Goal: Task Accomplishment & Management: Use online tool/utility

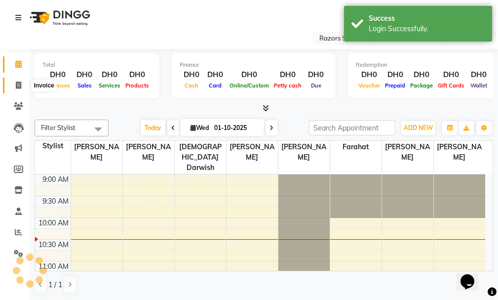
click at [16, 87] on icon at bounding box center [18, 84] width 5 height 7
select select "8419"
select select "service"
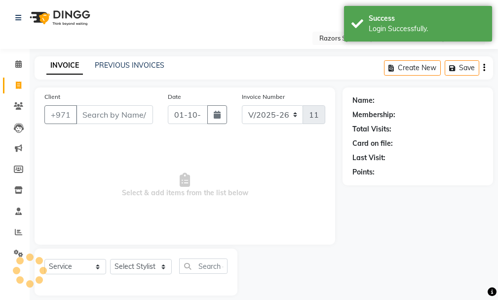
click at [100, 116] on input "Client" at bounding box center [114, 114] width 77 height 19
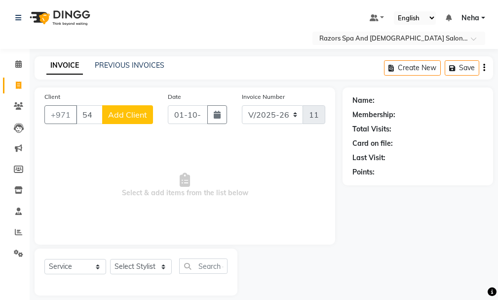
type input "5"
type input "a"
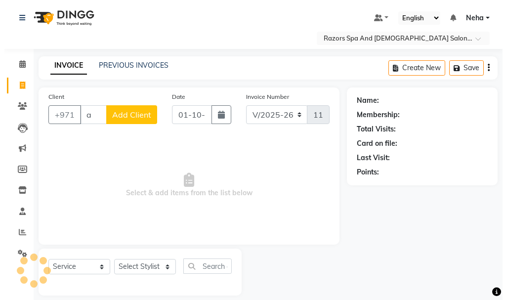
scroll to position [0, 0]
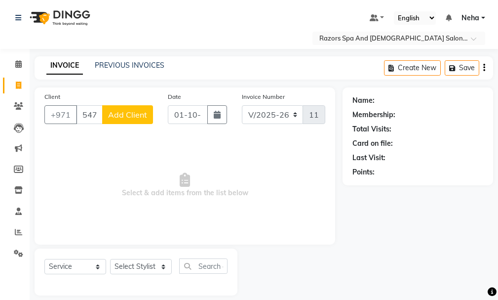
type input "547100311"
click at [128, 112] on span "Add Client" at bounding box center [127, 115] width 39 height 10
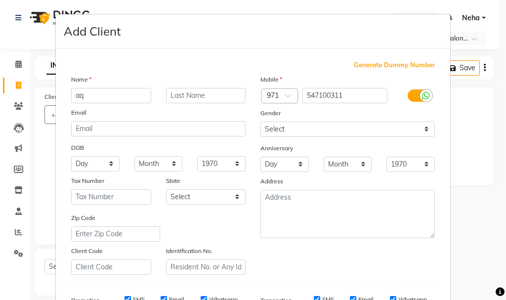
type input "a"
drag, startPoint x: 118, startPoint y: 94, endPoint x: 498, endPoint y: 205, distance: 396.2
click at [498, 205] on ngb-modal-window "Add Client Generate Dummy Number Name adnan Email DOB Day 01 02 03 04 05 06 07 …" at bounding box center [253, 150] width 506 height 300
type input "[PERSON_NAME]"
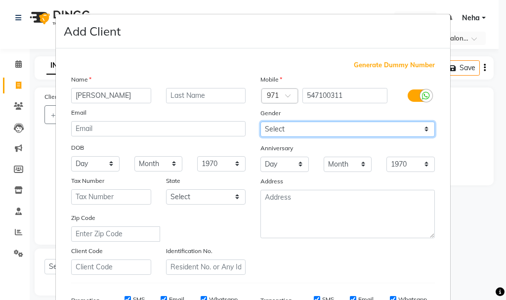
click at [421, 129] on select "Select Male Female Other Prefer Not To Say" at bounding box center [347, 129] width 174 height 15
select select "male"
click at [260, 122] on select "Select Male Female Other Prefer Not To Say" at bounding box center [347, 129] width 174 height 15
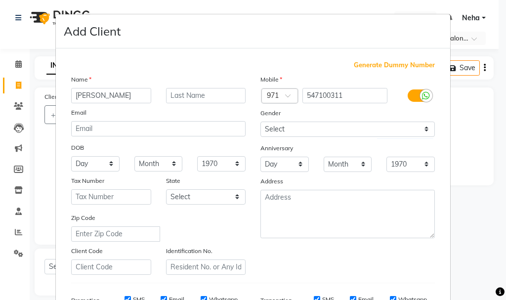
drag, startPoint x: 497, startPoint y: 176, endPoint x: 495, endPoint y: 213, distance: 37.1
click at [495, 213] on ngb-modal-window "Add Client Generate Dummy Number Name adnan Email DOB Day 01 02 03 04 05 06 07 …" at bounding box center [253, 150] width 506 height 300
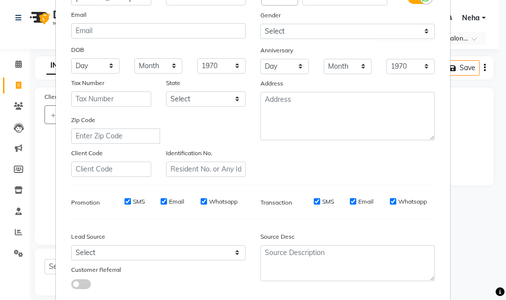
scroll to position [105, 0]
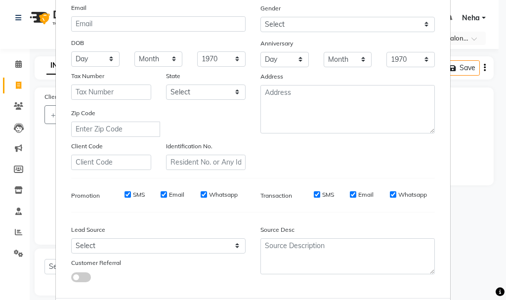
click at [503, 286] on span at bounding box center [499, 291] width 9 height 11
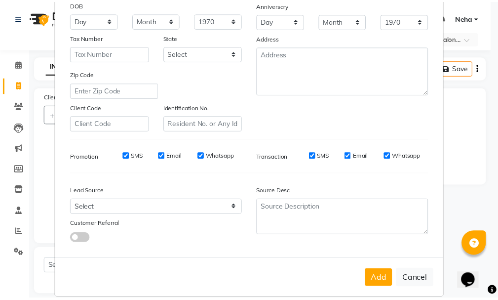
scroll to position [156, 0]
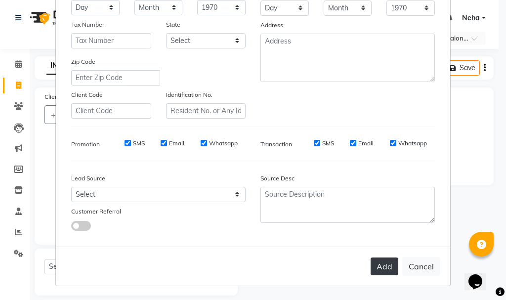
click at [378, 267] on button "Add" at bounding box center [384, 266] width 28 height 18
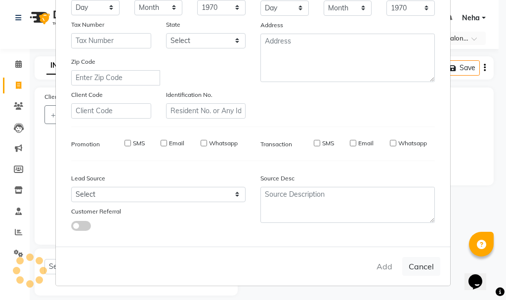
select select
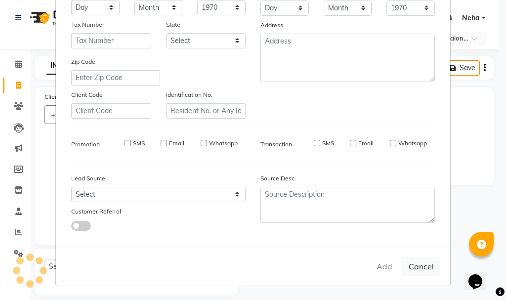
select select
checkbox input "false"
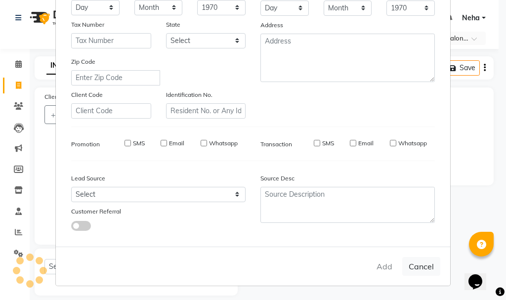
checkbox input "false"
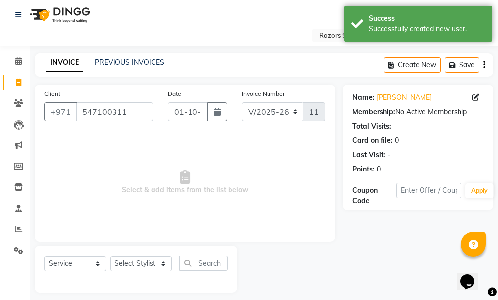
scroll to position [10, 0]
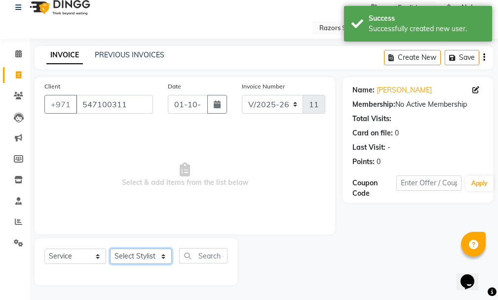
click at [157, 249] on select "Select Stylist [PERSON_NAME] Alaseel [PERSON_NAME] Anwar [PERSON_NAME] Islam [P…" at bounding box center [141, 255] width 62 height 15
click at [145, 256] on select "Select Stylist [PERSON_NAME] Alaseel [PERSON_NAME] Anwar [PERSON_NAME] Islam [P…" at bounding box center [141, 255] width 62 height 15
click at [157, 255] on select "Select Stylist [PERSON_NAME] Alaseel [PERSON_NAME] Anwar [PERSON_NAME] Islam [P…" at bounding box center [141, 255] width 62 height 15
click at [152, 256] on select "Select Stylist [PERSON_NAME] Alaseel [PERSON_NAME] Anwar [PERSON_NAME] Islam [P…" at bounding box center [141, 255] width 62 height 15
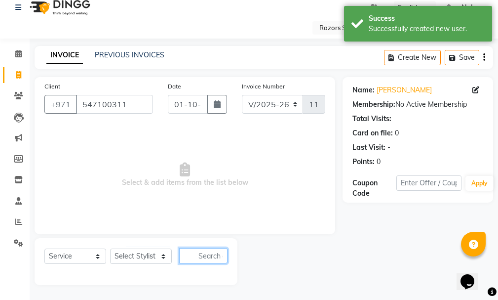
click at [204, 254] on input "text" at bounding box center [203, 255] width 48 height 15
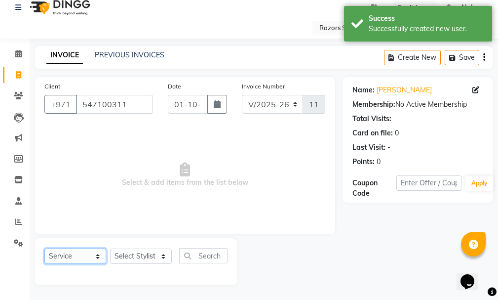
click at [86, 259] on select "Select Service Product Membership Package Voucher Prepaid Gift Card" at bounding box center [75, 255] width 62 height 15
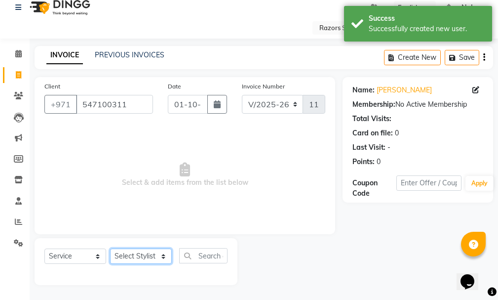
click at [147, 255] on select "Select Stylist [PERSON_NAME] Alaseel [PERSON_NAME] Anwar [PERSON_NAME] Islam [P…" at bounding box center [141, 255] width 62 height 15
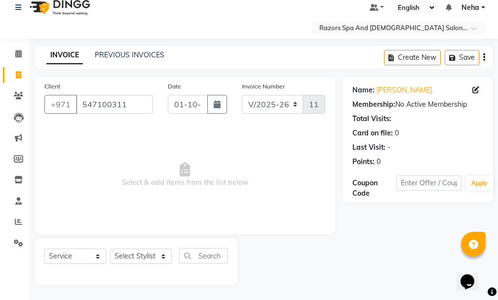
click at [312, 262] on div at bounding box center [290, 261] width 105 height 47
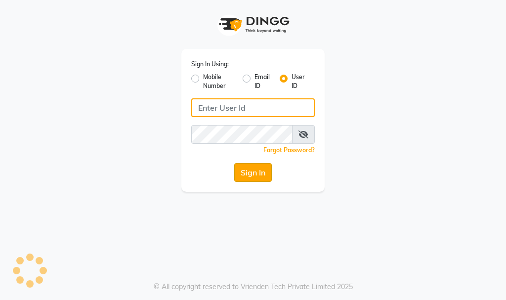
type input "e3732-12"
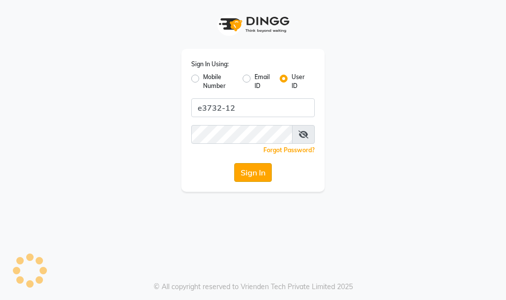
click at [257, 172] on button "Sign In" at bounding box center [253, 172] width 38 height 19
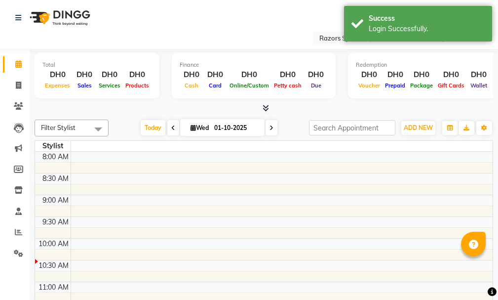
select select "en"
click at [19, 80] on span at bounding box center [18, 85] width 17 height 11
select select "service"
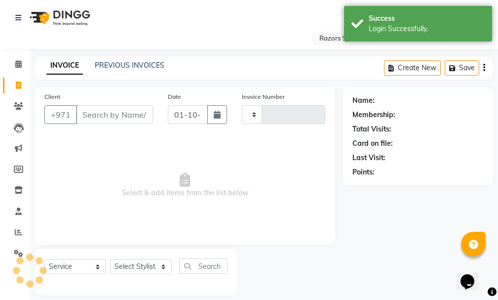
type input "1149"
select select "8419"
click at [150, 260] on div "Select Service Product Membership Package Voucher Prepaid Gift Card Select Styl…" at bounding box center [135, 269] width 183 height 23
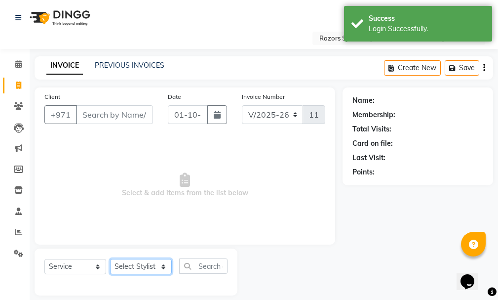
click at [153, 265] on select "Select Stylist" at bounding box center [141, 266] width 62 height 15
click at [149, 264] on select "Select Stylist [PERSON_NAME] Alaseel [PERSON_NAME] Anwar [PERSON_NAME] Islam [P…" at bounding box center [141, 266] width 62 height 15
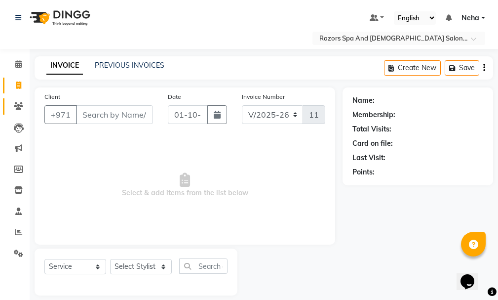
click at [15, 109] on icon at bounding box center [18, 105] width 9 height 7
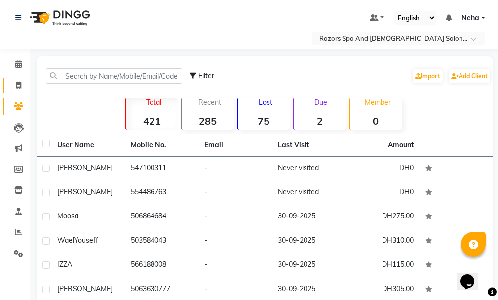
click at [14, 81] on span at bounding box center [18, 85] width 17 height 11
select select "service"
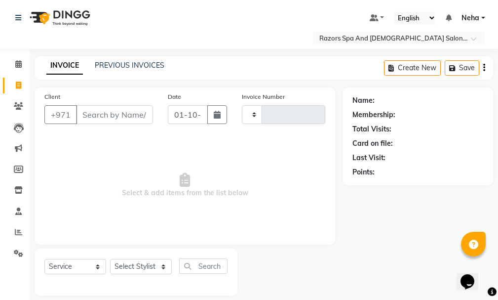
scroll to position [10, 0]
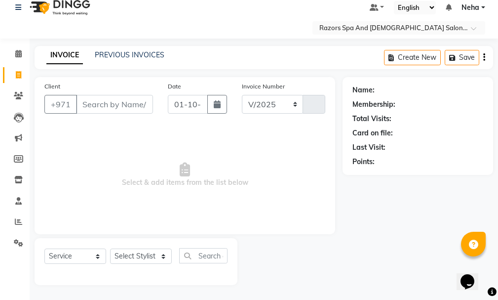
select select "8419"
type input "1149"
click at [79, 256] on select "Select Service Product Membership Package Voucher Prepaid Gift Card" at bounding box center [75, 255] width 62 height 15
click at [148, 250] on select "Select Stylist [PERSON_NAME] Alaseel [PERSON_NAME] Anwar [PERSON_NAME] Islam [P…" at bounding box center [141, 255] width 62 height 15
click at [150, 248] on select "Select Stylist [PERSON_NAME] Alaseel [PERSON_NAME] Anwar [PERSON_NAME] Islam [P…" at bounding box center [141, 255] width 62 height 15
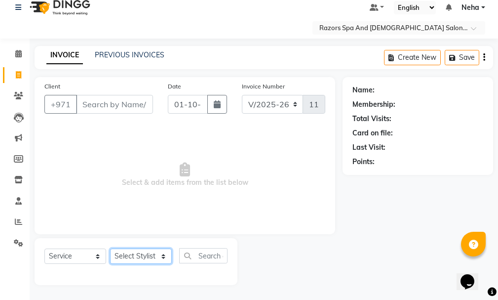
click at [149, 248] on select "Select Stylist [PERSON_NAME] Alaseel [PERSON_NAME] Anwar [PERSON_NAME] Islam [P…" at bounding box center [141, 255] width 62 height 15
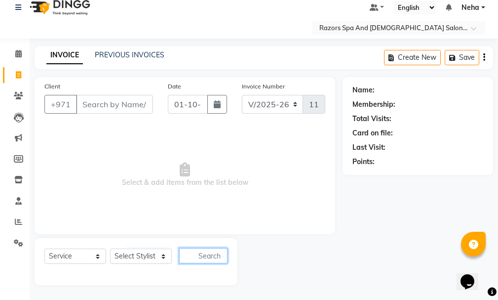
click at [202, 256] on input "text" at bounding box center [203, 255] width 48 height 15
click at [206, 254] on input "text" at bounding box center [203, 255] width 48 height 15
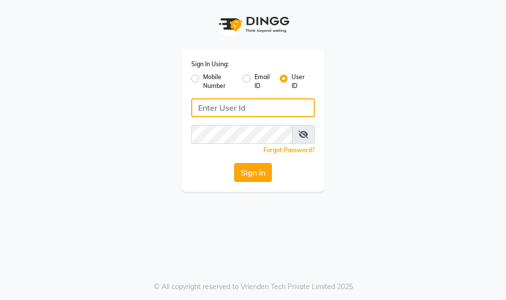
type input "e3732-12"
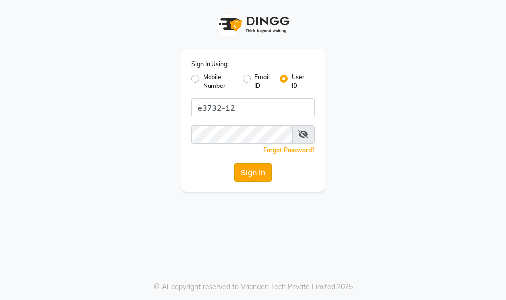
click at [256, 168] on button "Sign In" at bounding box center [253, 172] width 38 height 19
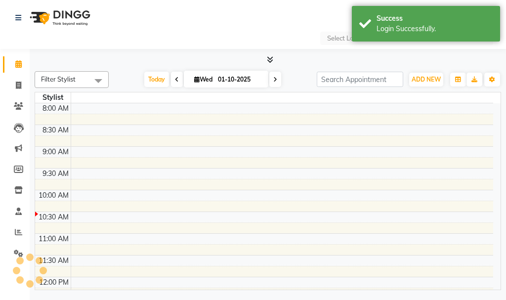
select select "en"
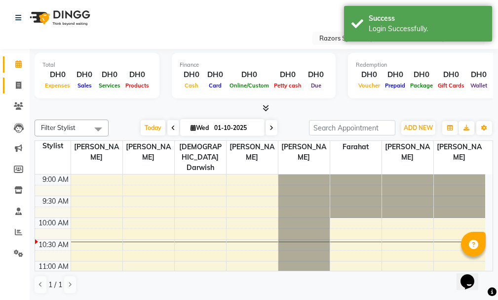
click at [18, 81] on icon at bounding box center [18, 84] width 5 height 7
select select "service"
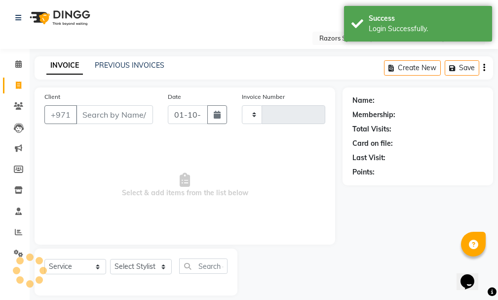
click at [21, 80] on span at bounding box center [18, 85] width 17 height 11
select select "service"
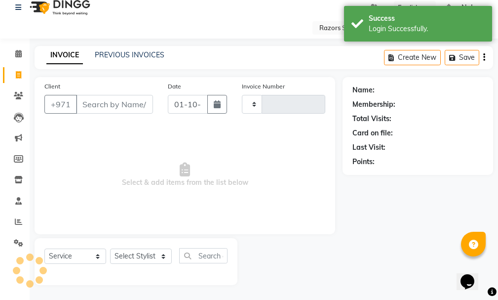
type input "1149"
select select "8419"
type input "V"
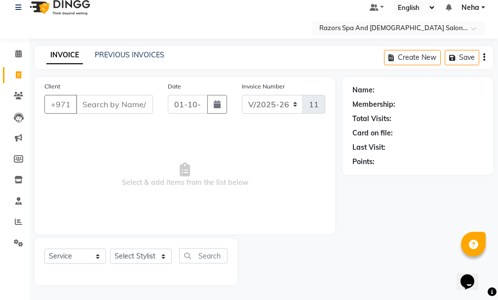
type input "C"
click at [141, 255] on select "Select Stylist [PERSON_NAME] Alaseel [PERSON_NAME] Anwar [PERSON_NAME] Islam [P…" at bounding box center [141, 255] width 62 height 15
drag, startPoint x: 499, startPoint y: 211, endPoint x: 501, endPoint y: 235, distance: 24.2
click at [498, 235] on html "Select Location × Razors Spa And [DEMOGRAPHIC_DATA] Salon, Nadd [PERSON_NAME] D…" at bounding box center [249, 140] width 498 height 300
click at [207, 249] on input "text" at bounding box center [203, 255] width 48 height 15
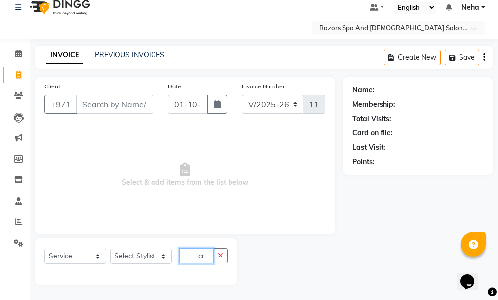
type input "c"
click at [127, 101] on input "Client" at bounding box center [114, 104] width 77 height 19
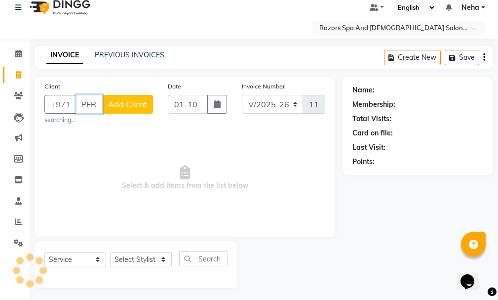
scroll to position [0, 8]
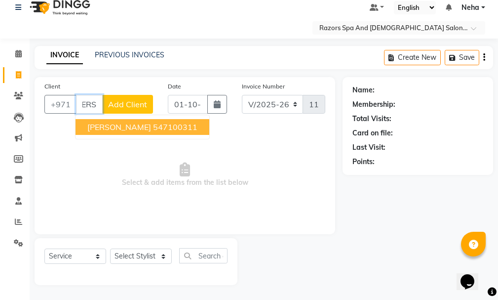
click at [153, 129] on ngb-highlight "547100311" at bounding box center [175, 127] width 44 height 10
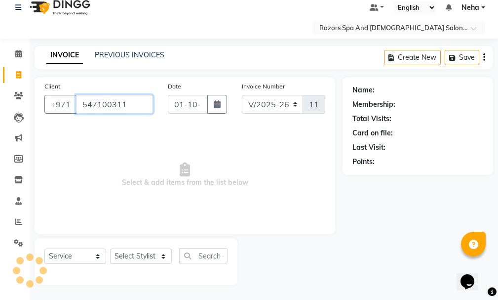
type input "547100311"
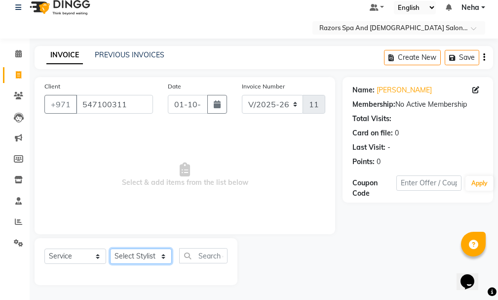
click at [146, 252] on select "Select Stylist [PERSON_NAME] Alaseel [PERSON_NAME] Anwar [PERSON_NAME] Islam [P…" at bounding box center [141, 255] width 62 height 15
click at [110, 248] on select "Select Stylist [PERSON_NAME] Alaseel [PERSON_NAME] Anwar [PERSON_NAME] Islam [P…" at bounding box center [141, 255] width 62 height 15
drag, startPoint x: 151, startPoint y: 246, endPoint x: 143, endPoint y: 255, distance: 11.6
click at [143, 255] on div "Select Service Product Membership Package Voucher Prepaid Gift Card Select Styl…" at bounding box center [136, 261] width 203 height 47
click at [150, 251] on select "Select Stylist [PERSON_NAME] Alaseel [PERSON_NAME] Anwar [PERSON_NAME] Islam [P…" at bounding box center [141, 255] width 62 height 15
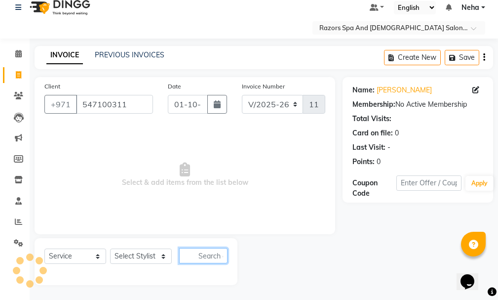
click at [202, 257] on input "text" at bounding box center [203, 255] width 48 height 15
type input "ce"
